Goal: Task Accomplishment & Management: Manage account settings

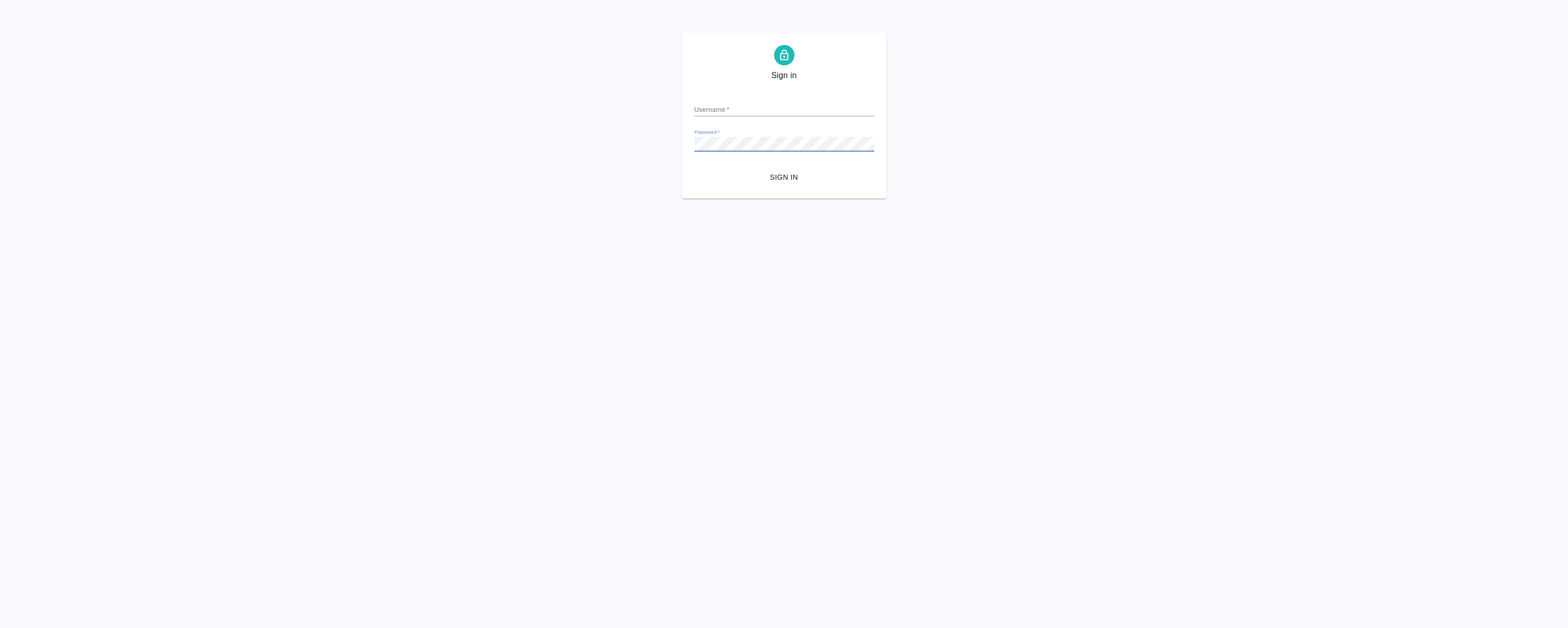
click at [730, 103] on input "Username   *" at bounding box center [784, 109] width 180 height 14
type input "r.magerramov@awatera.com"
click at [695, 168] on button "Sign in" at bounding box center [784, 177] width 180 height 19
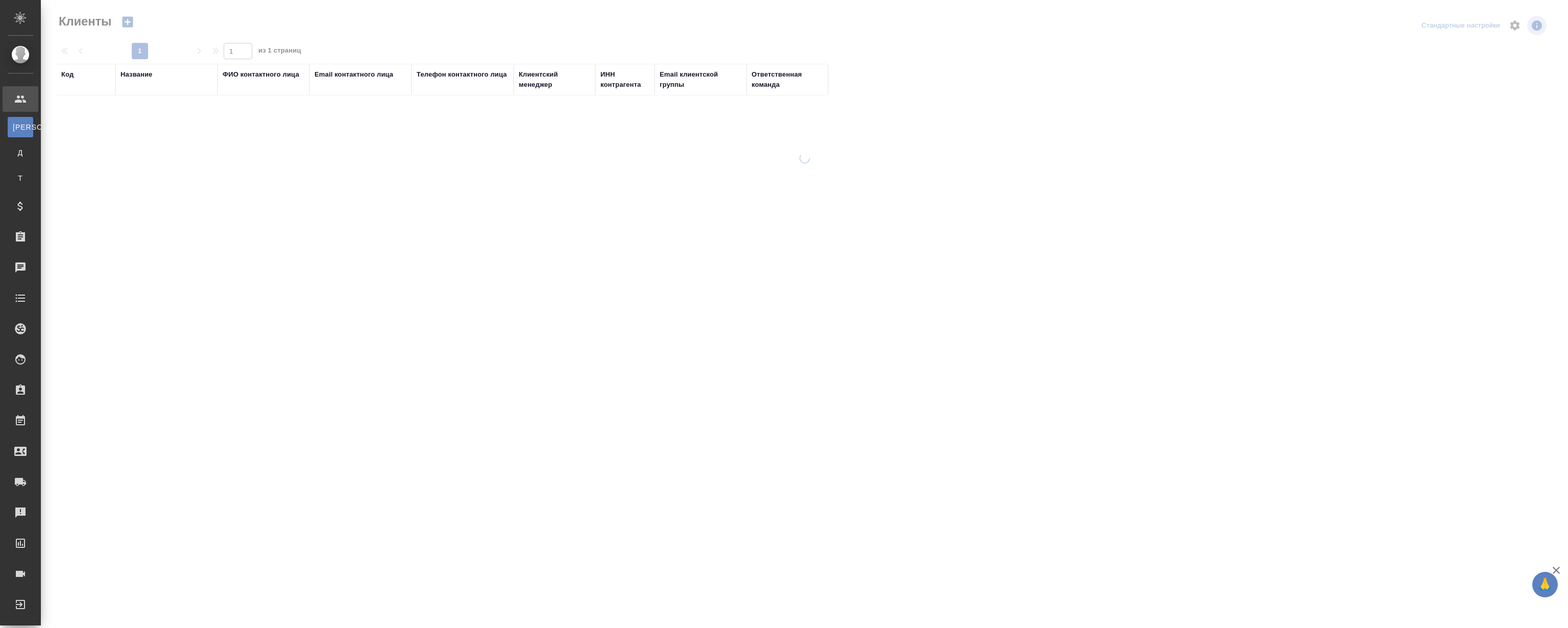
select select "RU"
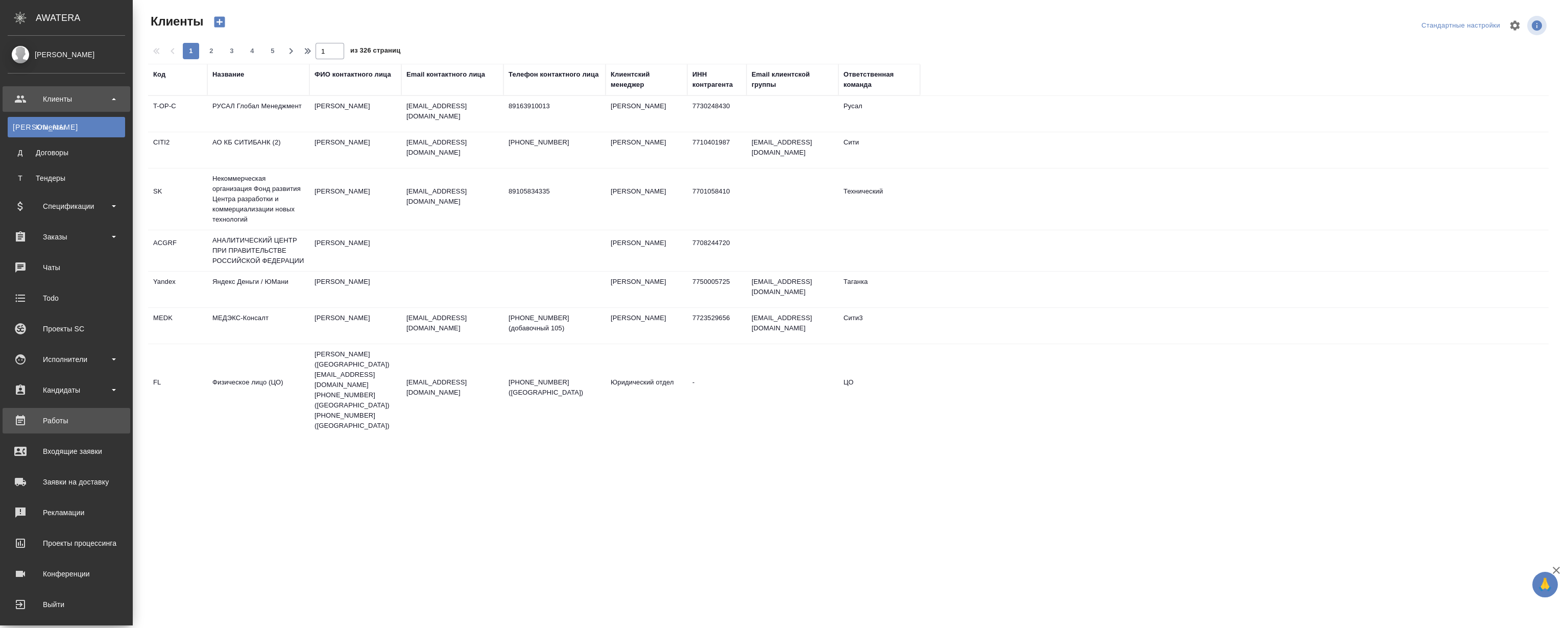
click at [60, 413] on div "Работы" at bounding box center [66, 421] width 118 height 15
